Goal: Transaction & Acquisition: Purchase product/service

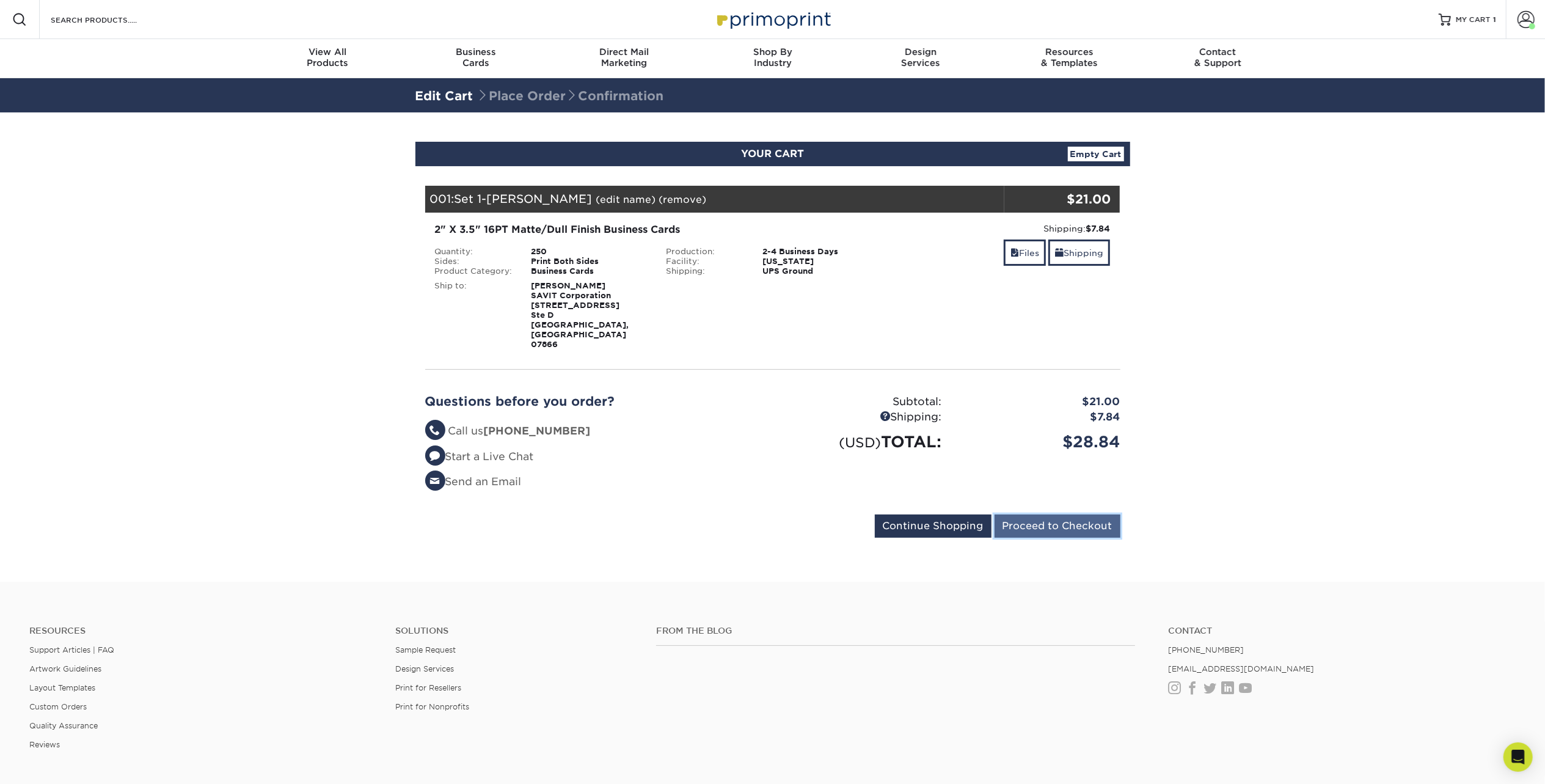
drag, startPoint x: 1052, startPoint y: 500, endPoint x: 1060, endPoint y: 498, distance: 8.2
click at [1052, 515] on input "Proceed to Checkout" at bounding box center [1057, 526] width 126 height 23
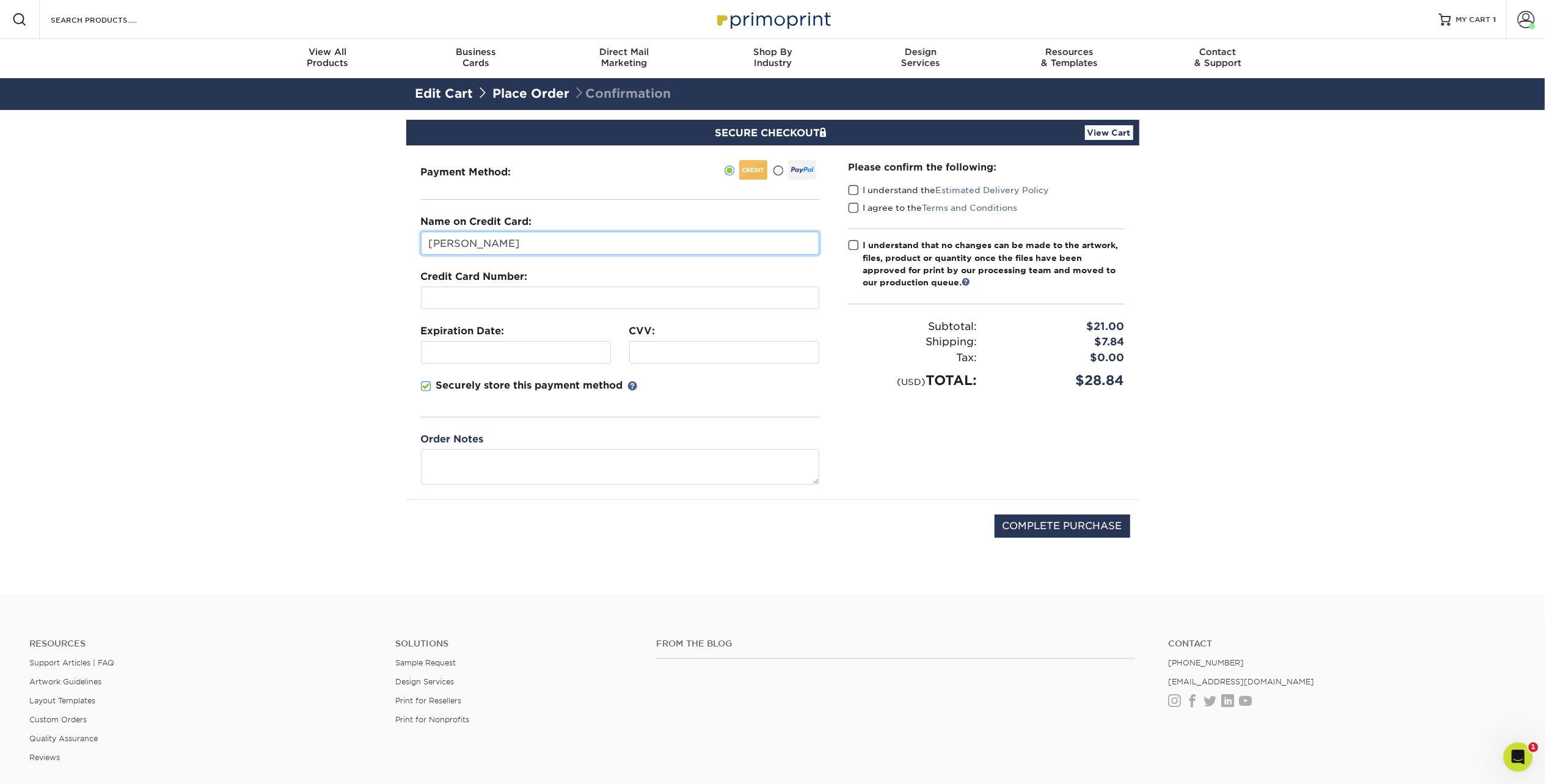
drag, startPoint x: 567, startPoint y: 234, endPoint x: 375, endPoint y: 247, distance: 192.4
click at [375, 247] on section "SECURE CHECKOUT View Cart Payment Method: Name on Credit Card:" at bounding box center [772, 352] width 1545 height 485
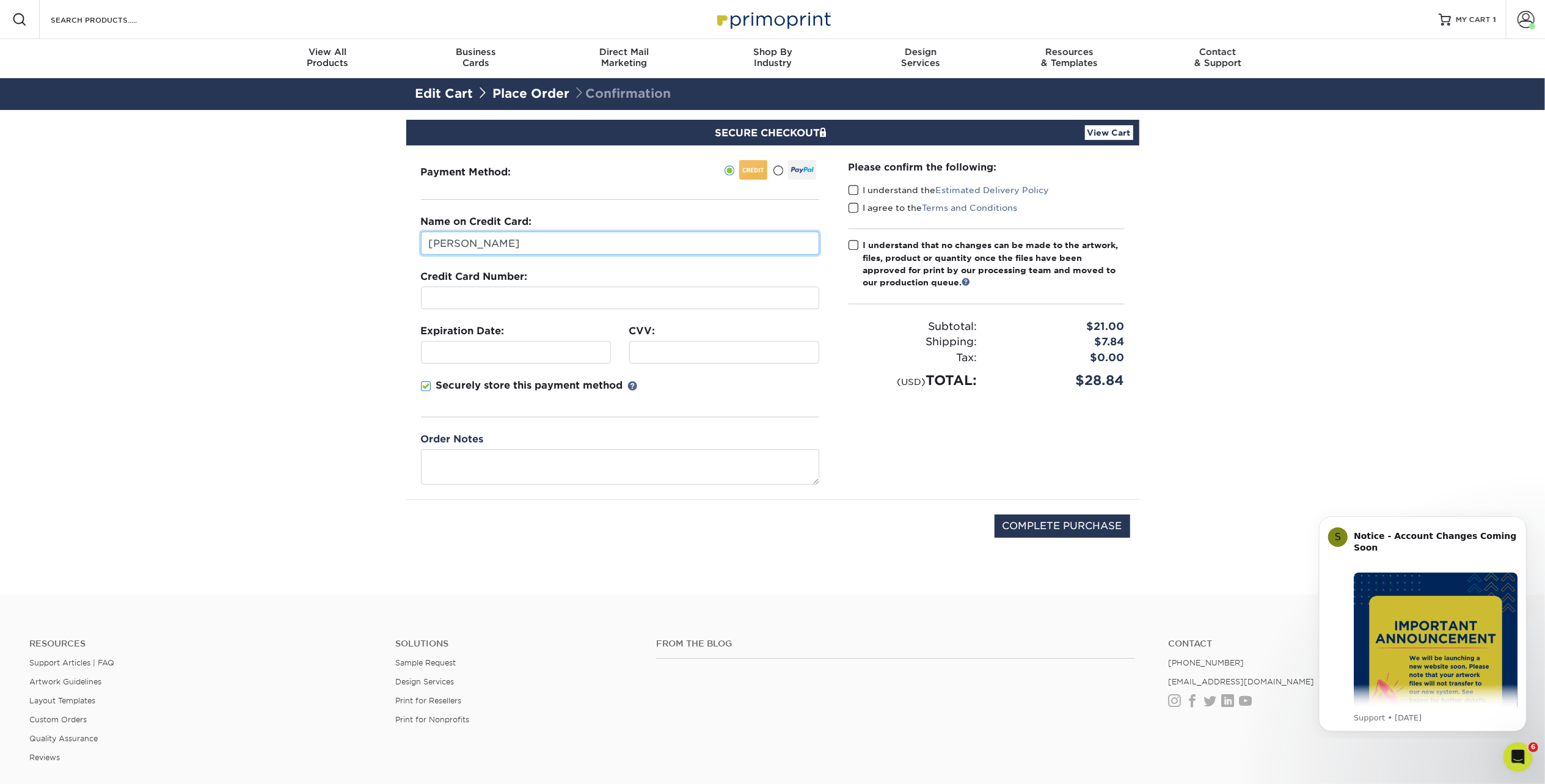
type input "[PERSON_NAME]"
click at [422, 381] on span at bounding box center [426, 386] width 10 height 12
click at [0, 0] on input "Securely store this payment method" at bounding box center [0, 0] width 0 height 0
click at [855, 187] on span at bounding box center [853, 190] width 10 height 12
click at [0, 0] on input "I understand the Estimated Delivery Policy" at bounding box center [0, 0] width 0 height 0
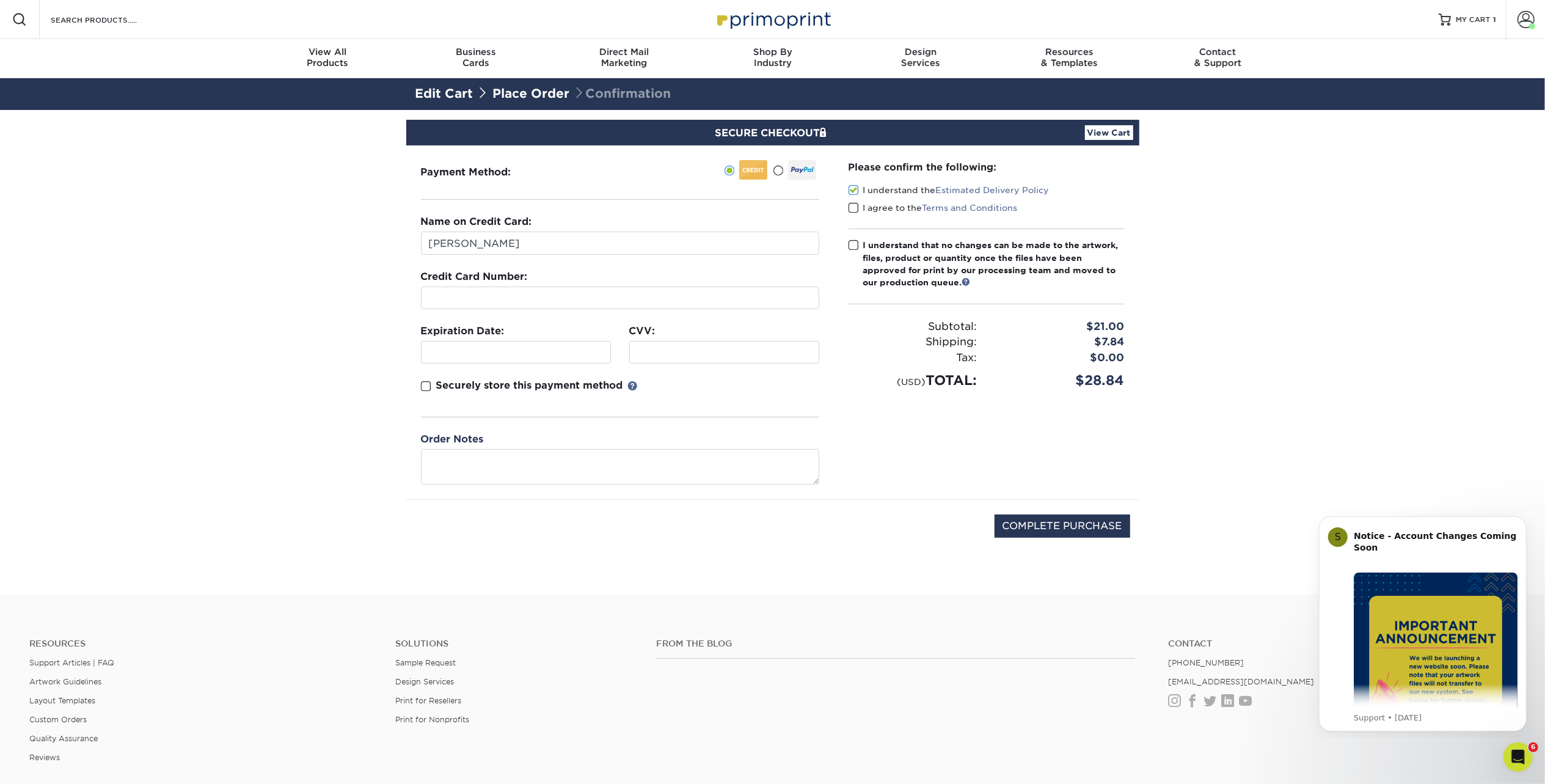
click at [851, 204] on span at bounding box center [853, 208] width 10 height 12
click at [0, 0] on input "I agree to the Terms and Conditions" at bounding box center [0, 0] width 0 height 0
click at [1084, 515] on input "COMPLETE PURCHASE" at bounding box center [1062, 526] width 136 height 23
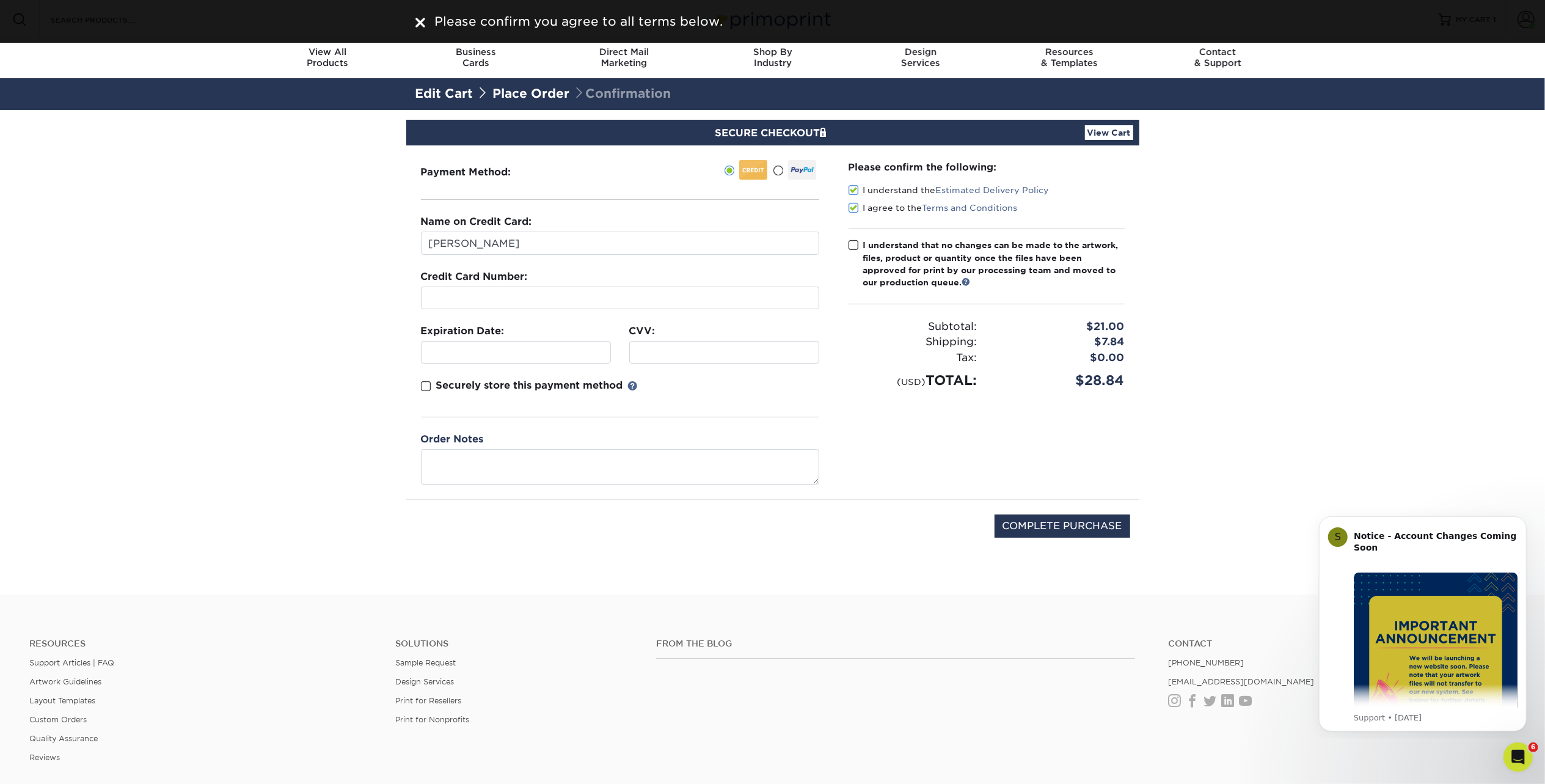
click at [849, 242] on span at bounding box center [853, 245] width 10 height 12
click at [0, 0] on input "I understand that no changes can be made to the artwork, files, product or quan…" at bounding box center [0, 0] width 0 height 0
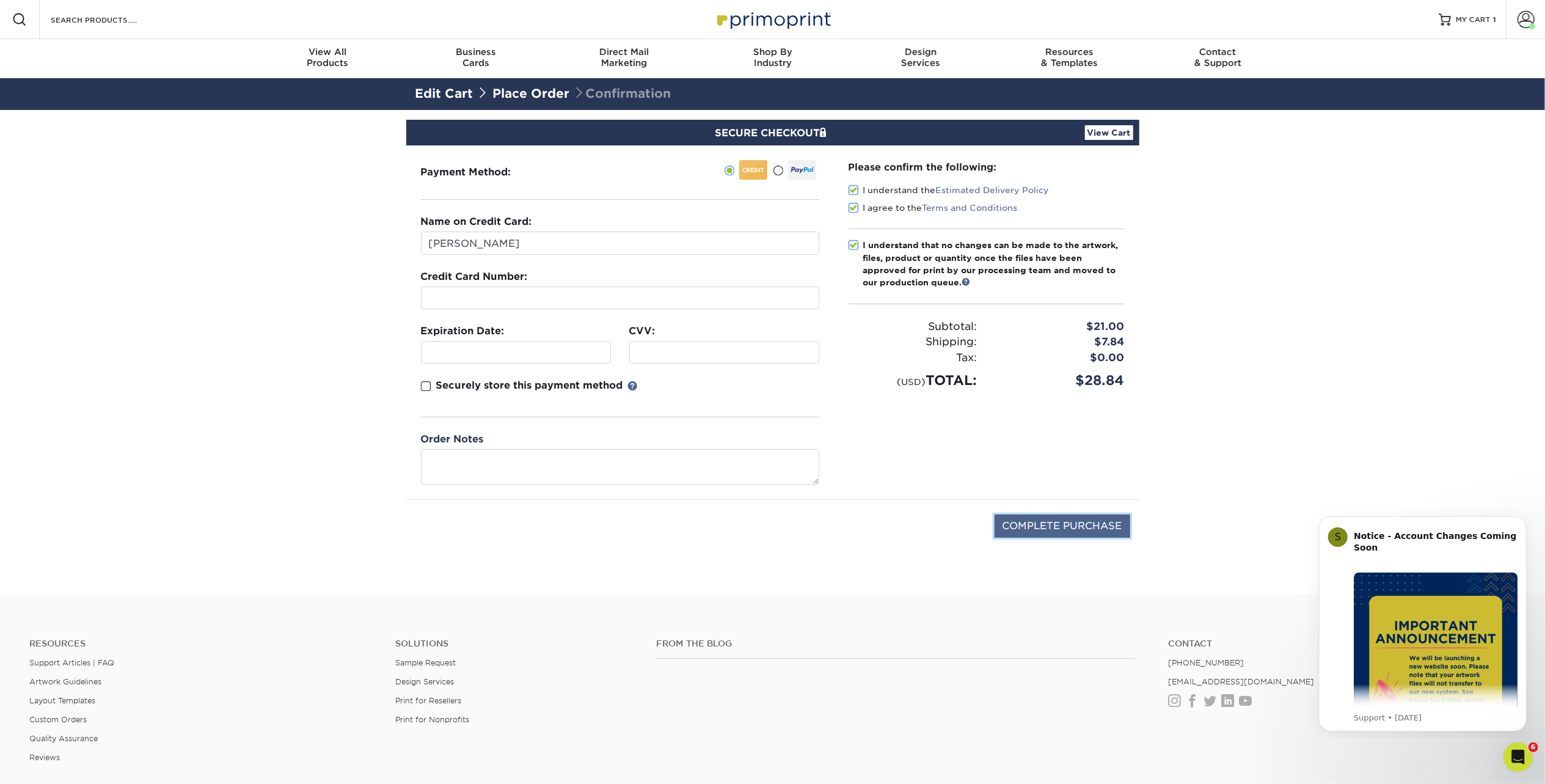
click at [1029, 519] on input "COMPLETE PURCHASE" at bounding box center [1062, 526] width 136 height 23
type input "PROCESSING, PLEASE WAIT..."
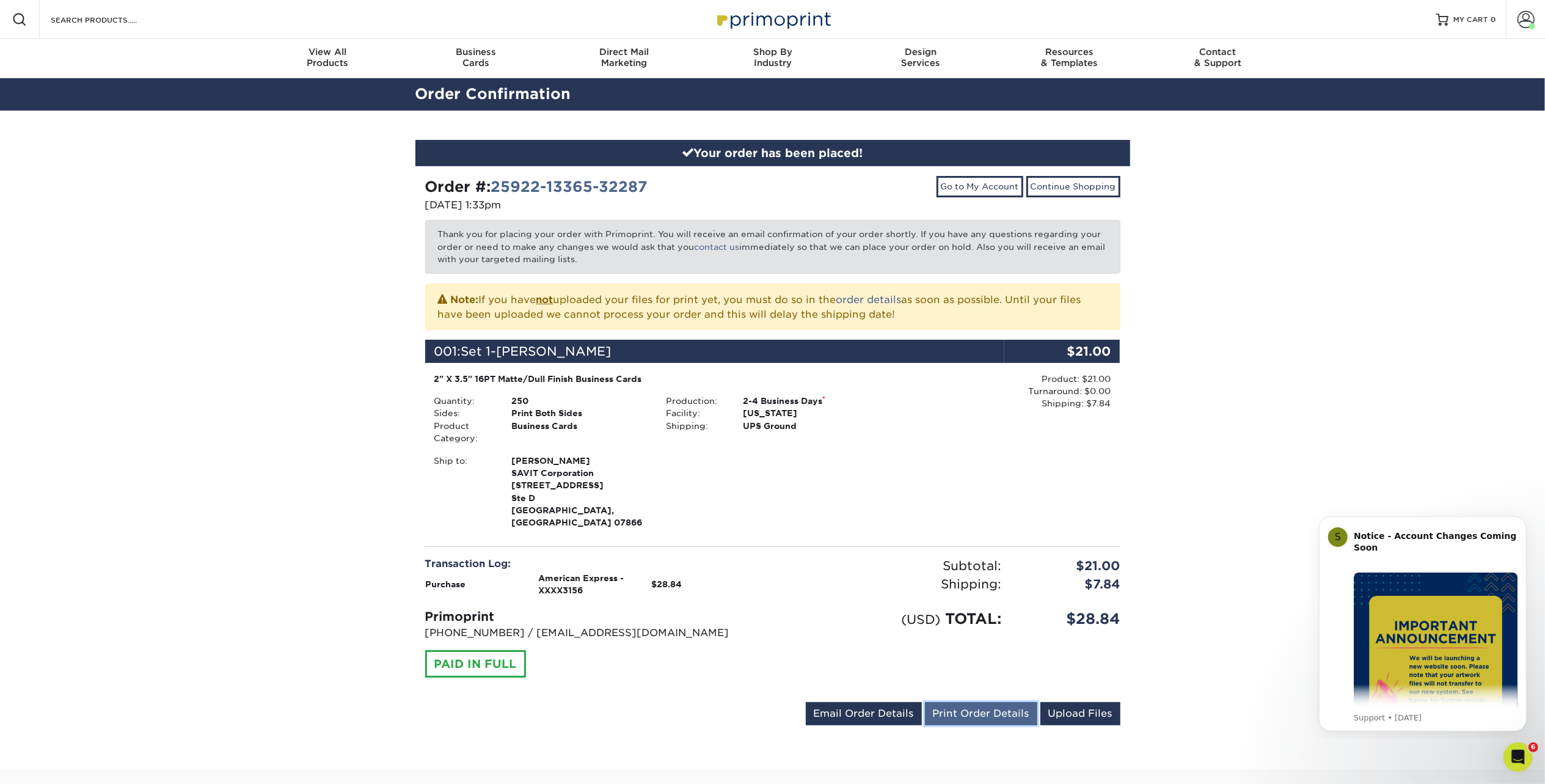
click at [953, 702] on link "Print Order Details" at bounding box center [981, 713] width 113 height 23
